Goal: Transaction & Acquisition: Purchase product/service

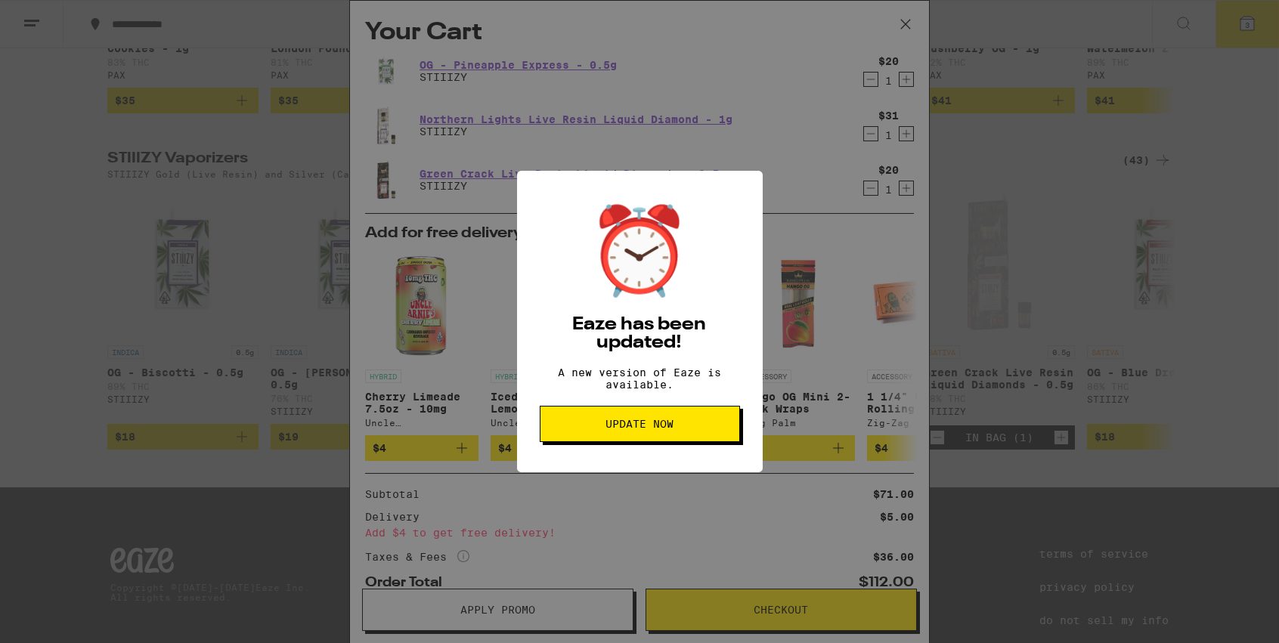
scroll to position [66, 0]
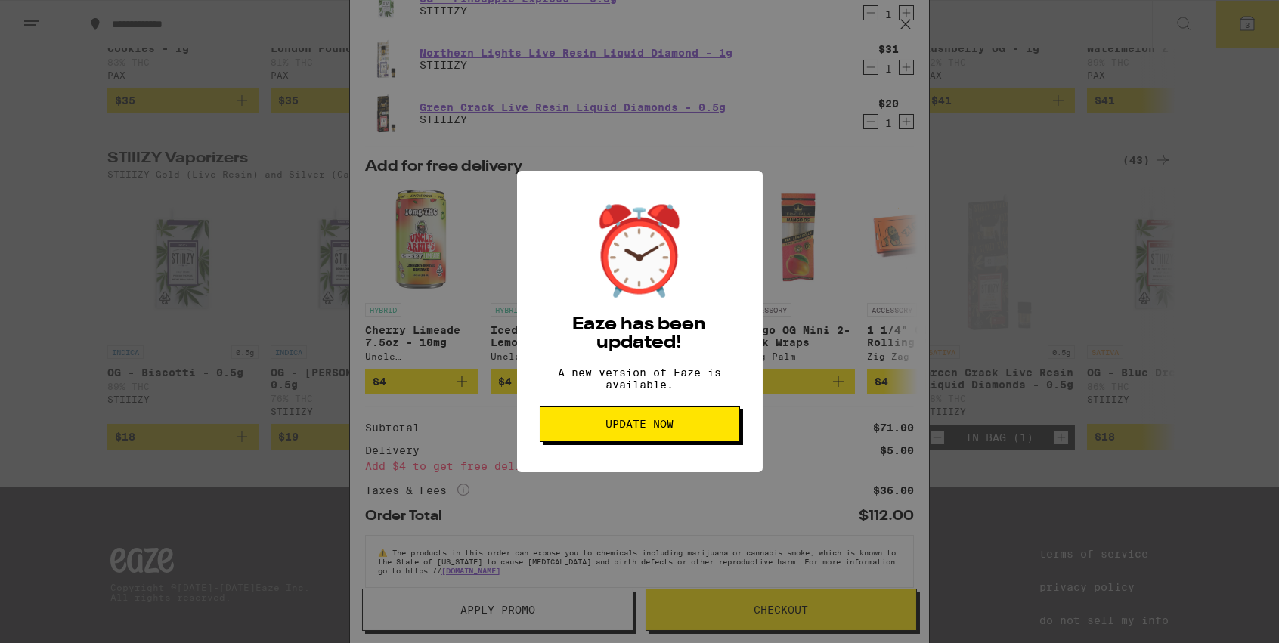
click at [645, 429] on span "Update Now" at bounding box center [639, 424] width 68 height 11
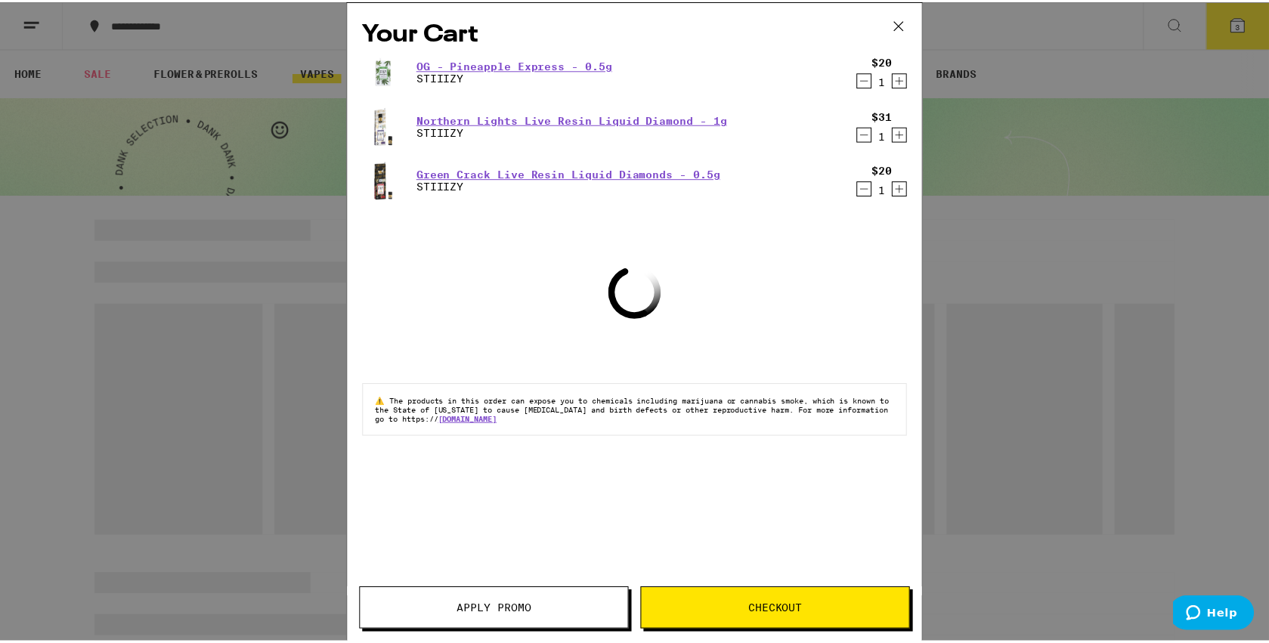
scroll to position [1404, 0]
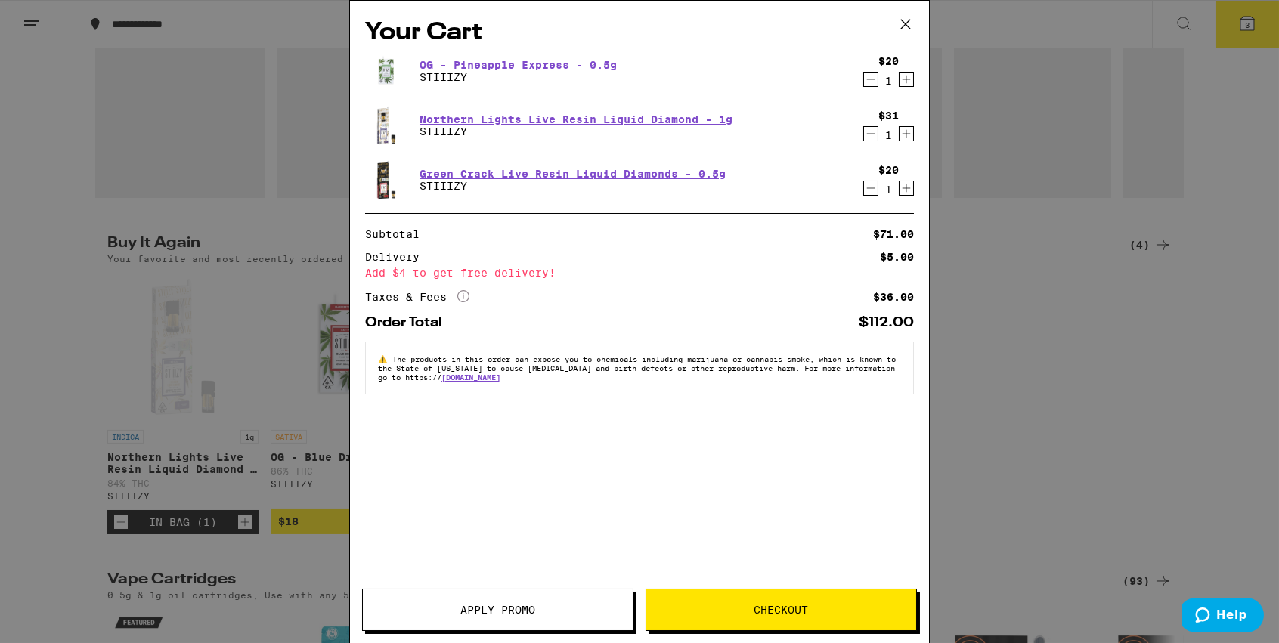
drag, startPoint x: 901, startPoint y: 24, endPoint x: 823, endPoint y: 27, distance: 77.9
click at [901, 24] on icon at bounding box center [905, 24] width 23 height 23
